Goal: Obtain resource: Download file/media

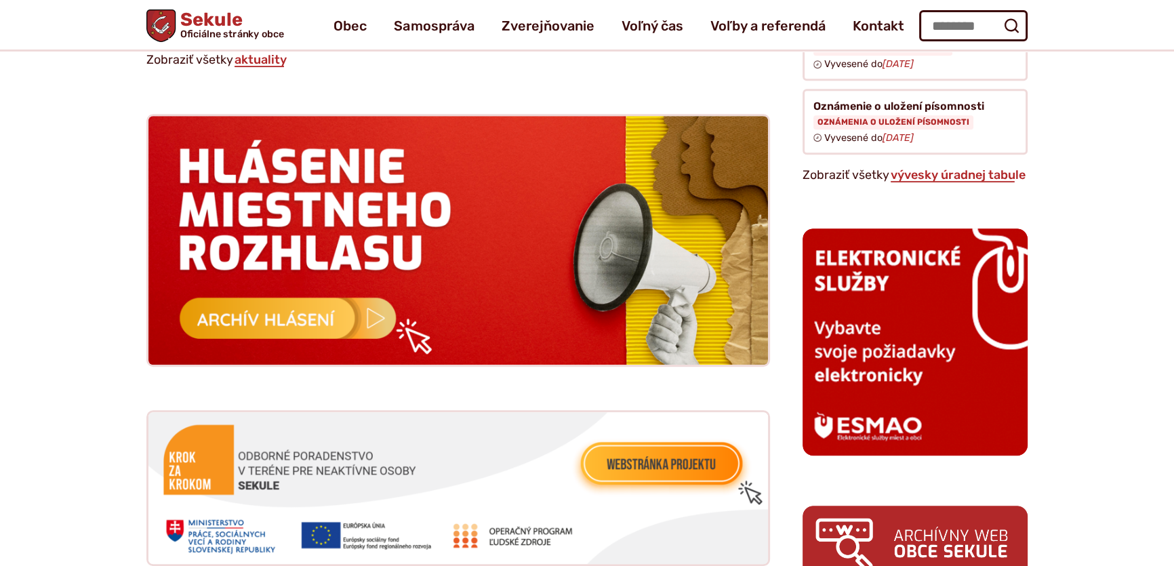
scroll to position [1171, 0]
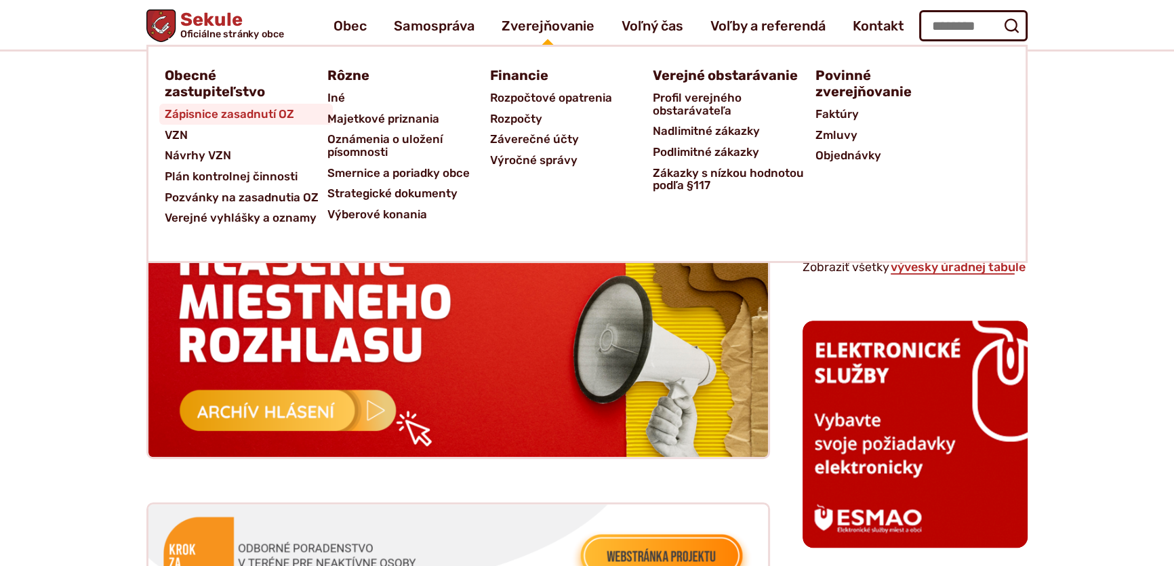
click at [235, 111] on span "Zápisnice zasadnutí OZ" at bounding box center [230, 114] width 130 height 21
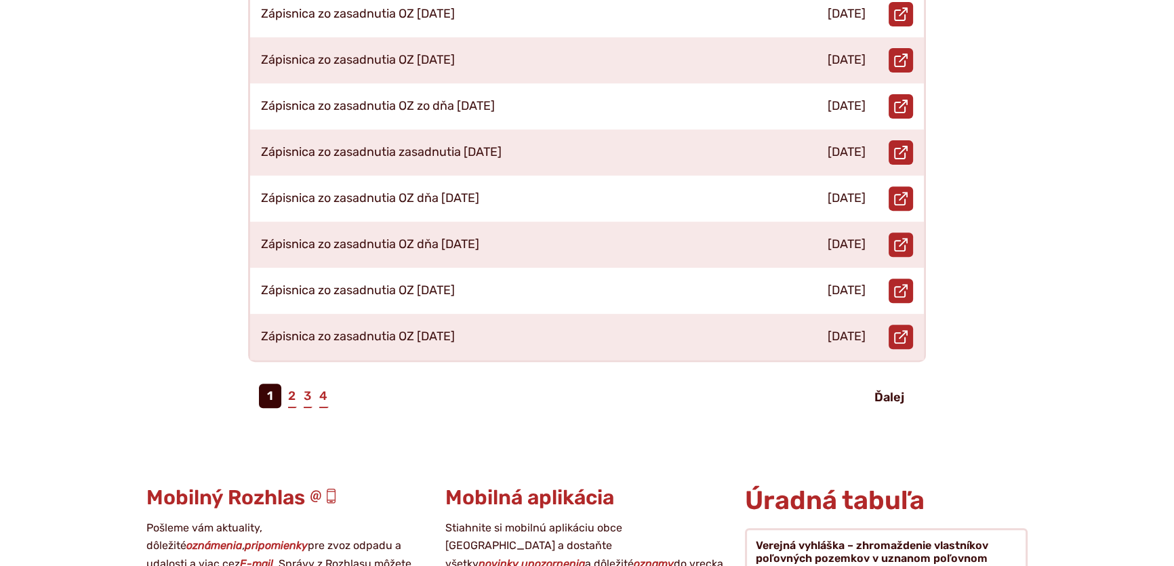
scroll to position [739, 0]
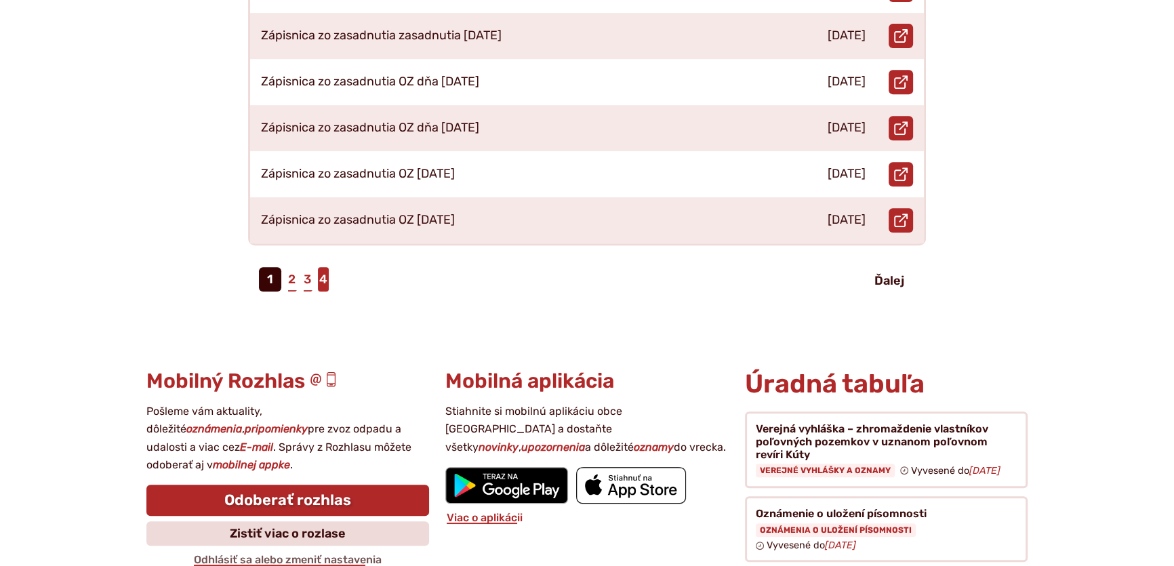
click at [325, 267] on link "4" at bounding box center [323, 279] width 11 height 24
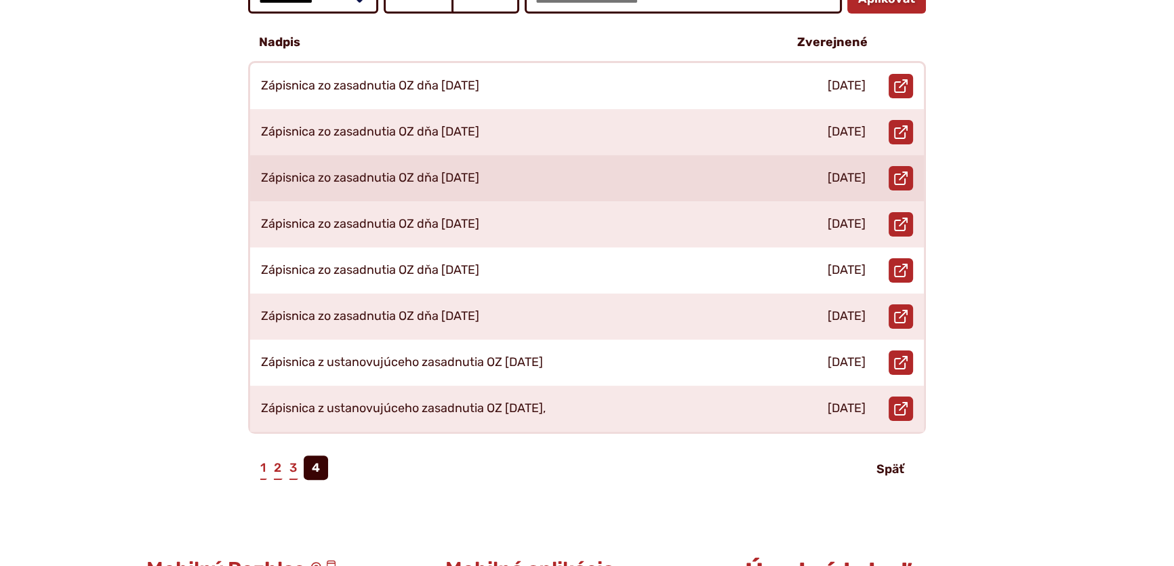
scroll to position [370, 0]
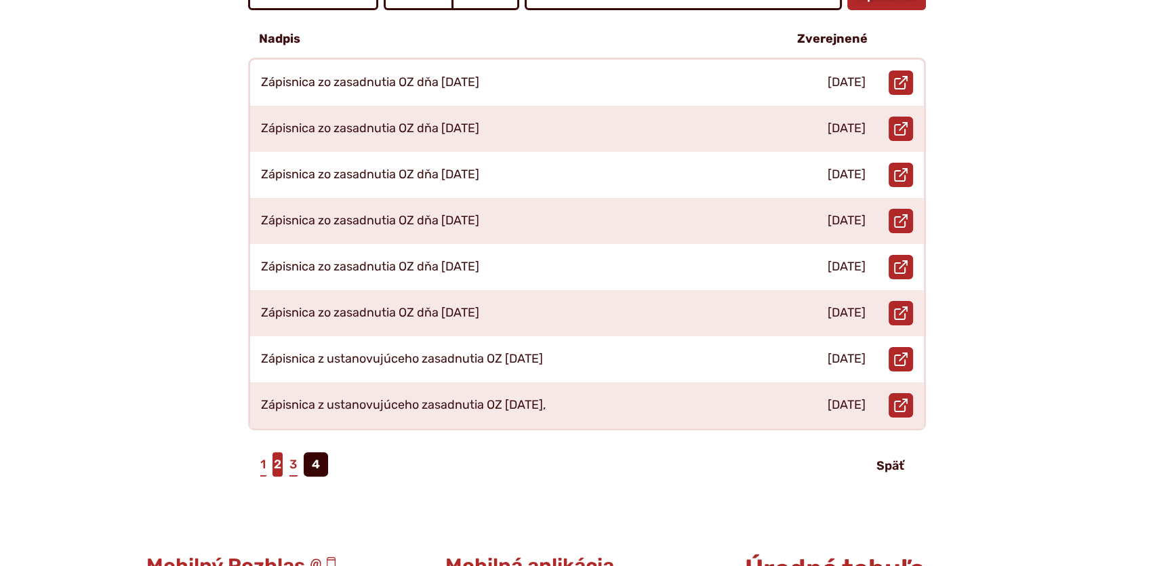
click at [278, 452] on link "2" at bounding box center [278, 464] width 10 height 24
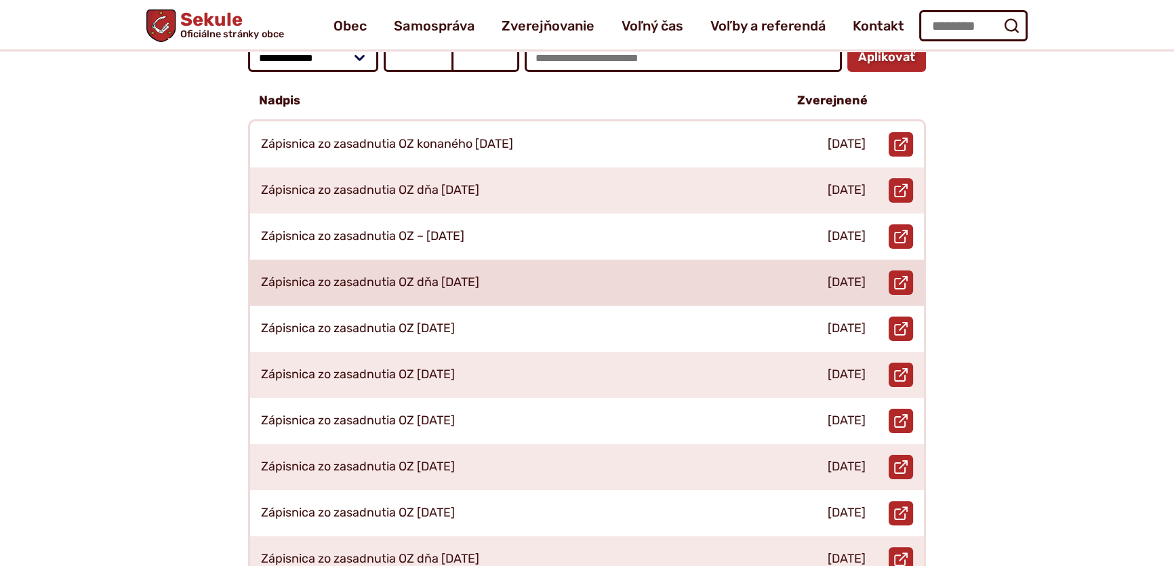
scroll to position [246, 0]
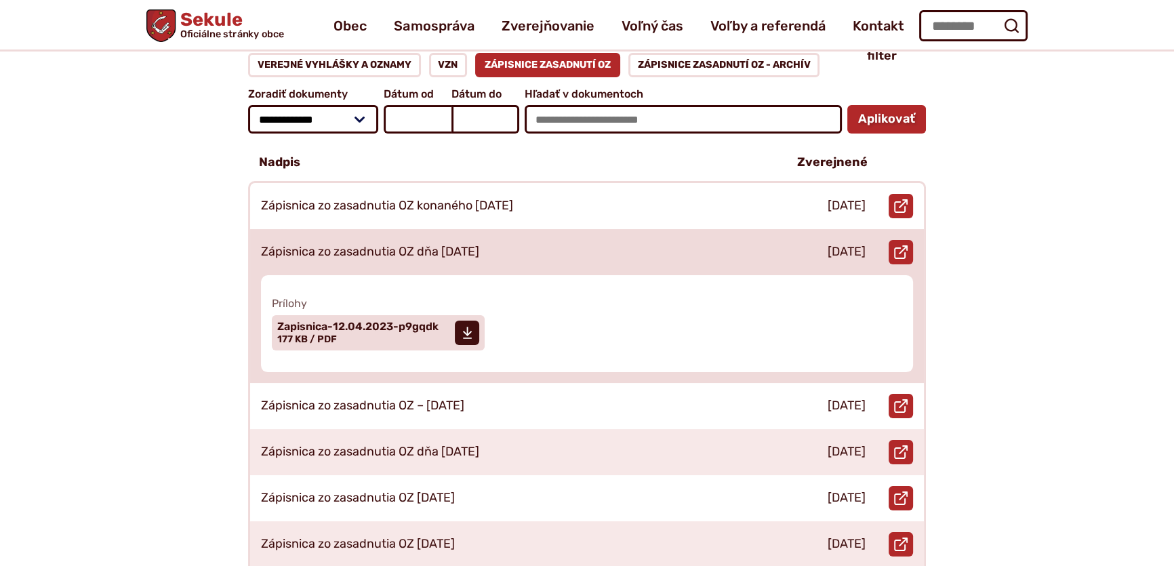
click at [419, 245] on p "Zápisnica zo zasadnutia OZ dňa 12.04.2023" at bounding box center [370, 252] width 218 height 15
click at [465, 326] on icon at bounding box center [467, 333] width 10 height 14
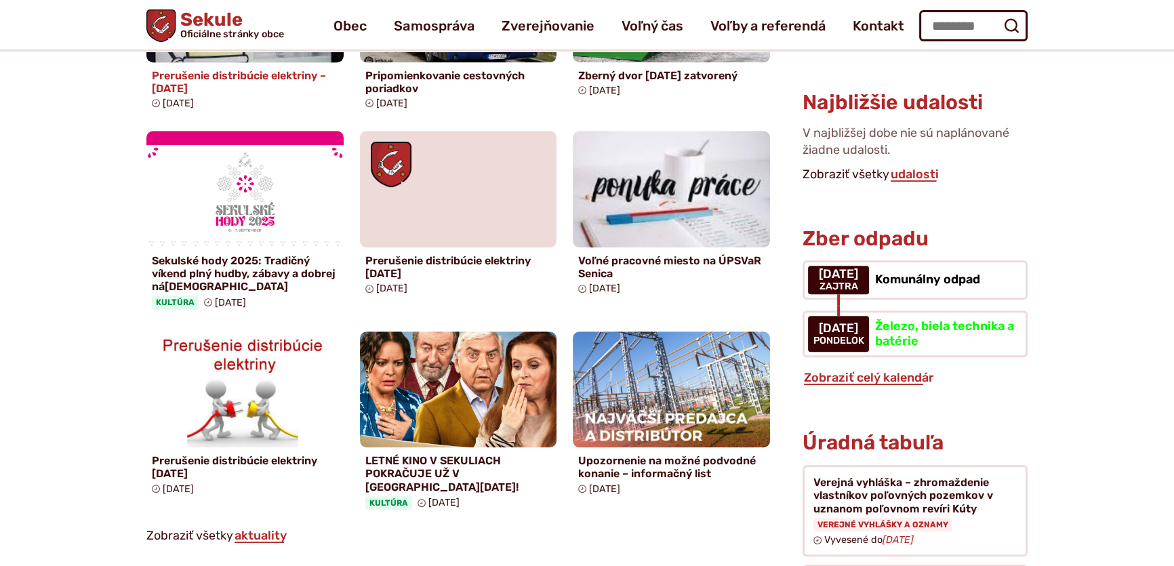
scroll to position [616, 0]
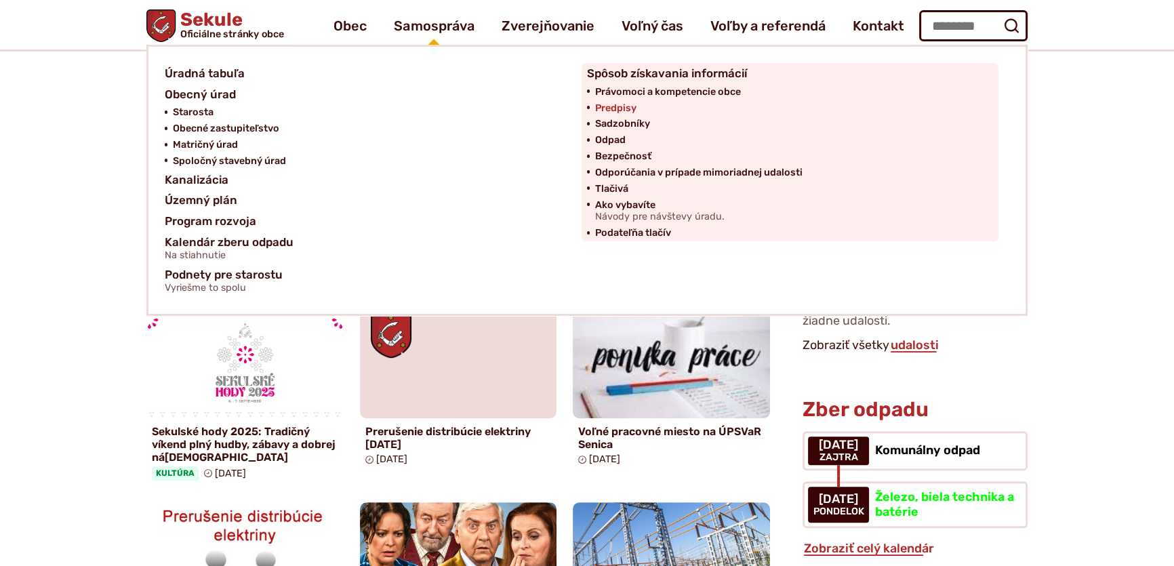
click at [607, 106] on span "Predpisy" at bounding box center [615, 108] width 41 height 16
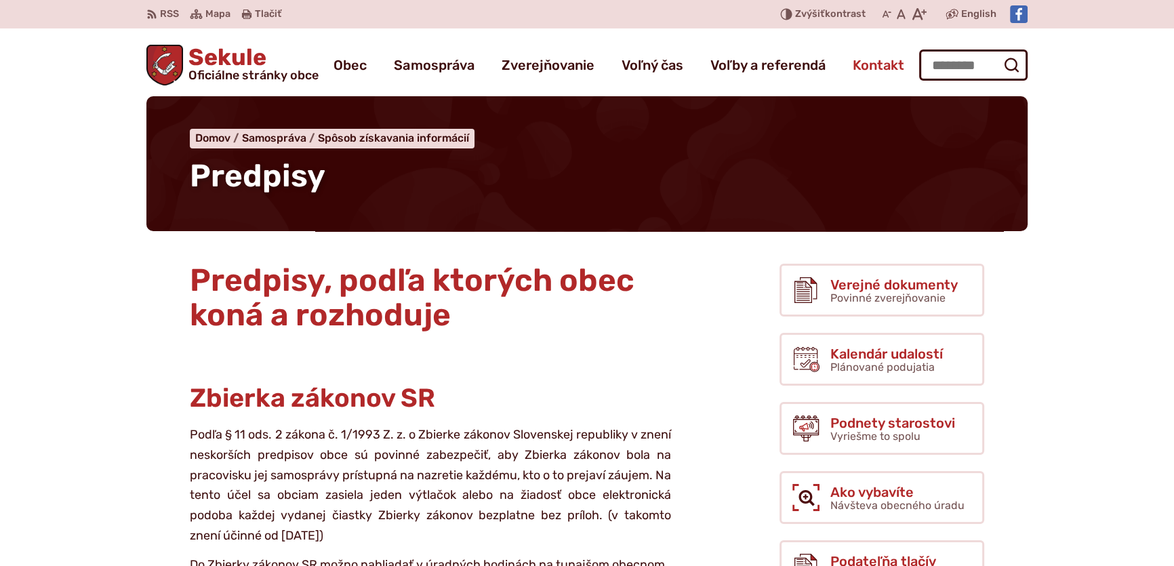
click at [873, 62] on span "Kontakt" at bounding box center [878, 65] width 52 height 38
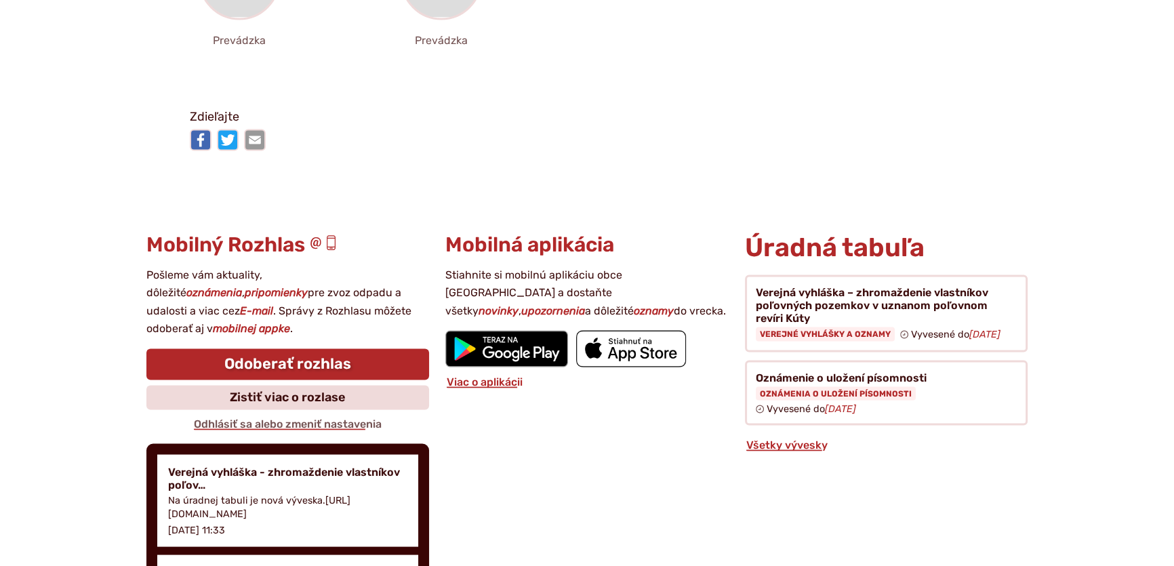
scroll to position [3205, 0]
